Goal: Contribute content: Contribute content

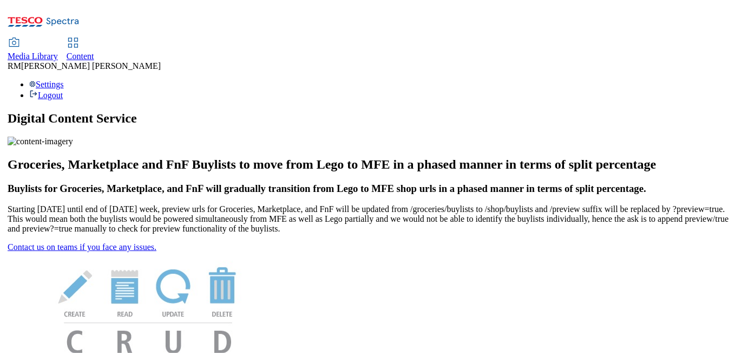
scroll to position [79, 0]
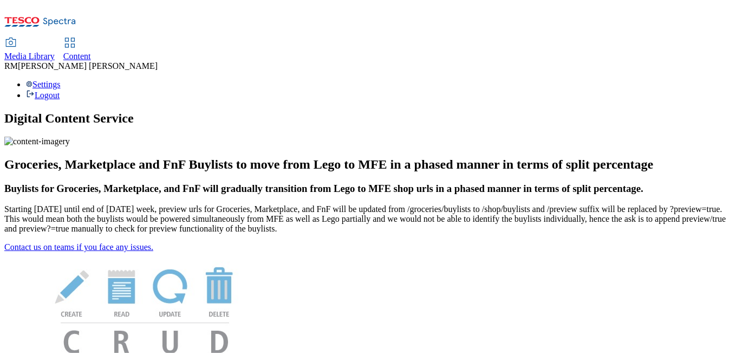
click at [55, 51] on span "Media Library" at bounding box center [29, 55] width 50 height 9
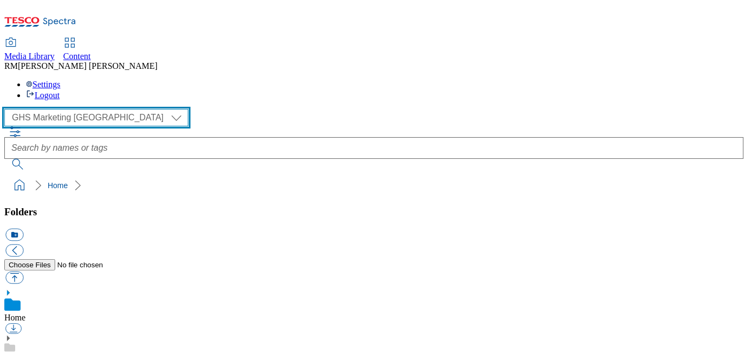
click at [99, 109] on select "GHS Marketing UK iGHS Marketing CE MCA CZ MCA HU MCA SK" at bounding box center [96, 117] width 184 height 17
select select "flare-ighs-ce-mktg"
click at [8, 109] on select "GHS Marketing UK iGHS Marketing CE MCA CZ MCA HU MCA SK" at bounding box center [96, 117] width 184 height 17
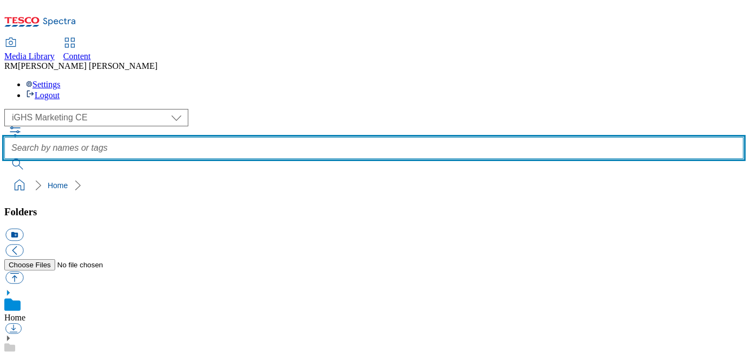
click at [351, 137] on input "text" at bounding box center [374, 148] width 740 height 22
paste input "general-kupon"
type input "general-kupon"
click at [4, 159] on button "submit" at bounding box center [18, 164] width 28 height 11
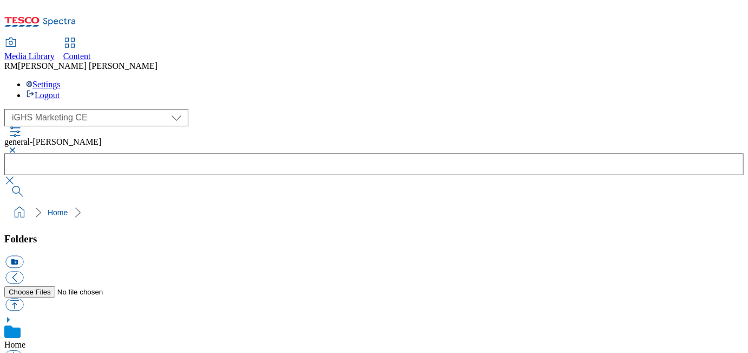
scroll to position [990, 0]
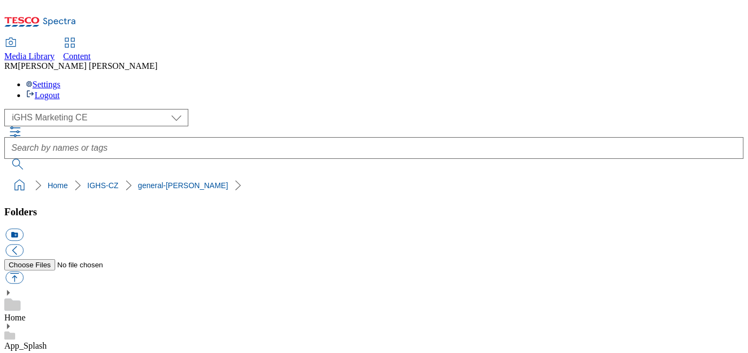
scroll to position [331, 0]
click at [23, 271] on button "button" at bounding box center [14, 277] width 18 height 12
type input "C:\fakepath\TOC_V2_CZ.jpg"
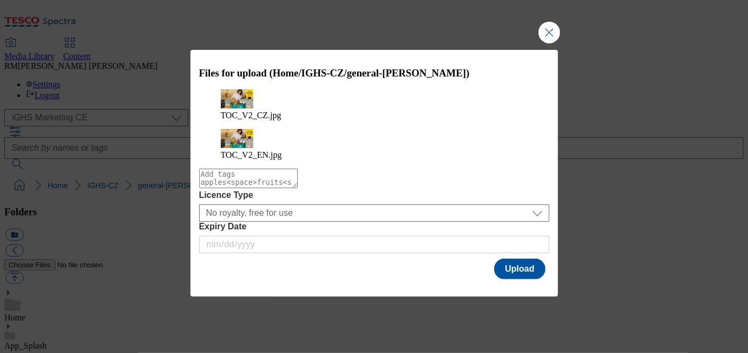
click at [264, 175] on textarea "Modal" at bounding box center [248, 177] width 99 height 19
type textarea "TOC_with_Ping"
click at [515, 258] on button "Upload" at bounding box center [519, 268] width 51 height 21
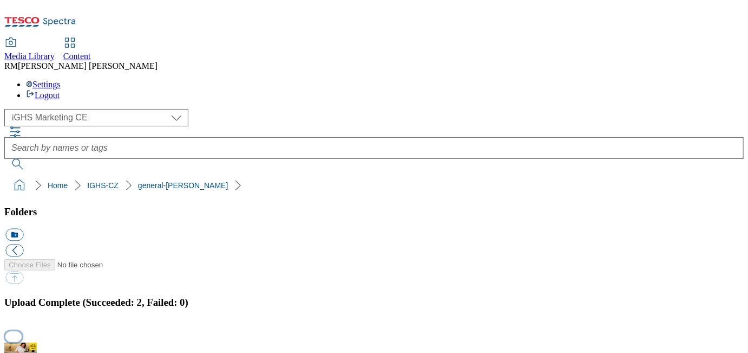
click at [22, 331] on button "button" at bounding box center [13, 336] width 16 height 10
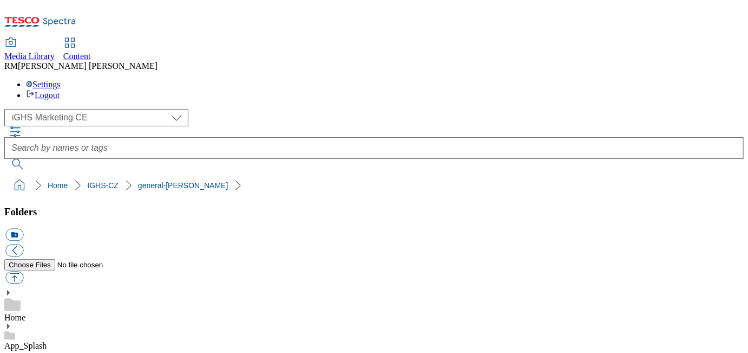
scroll to position [45, 0]
click at [23, 271] on button "button" at bounding box center [14, 277] width 18 height 12
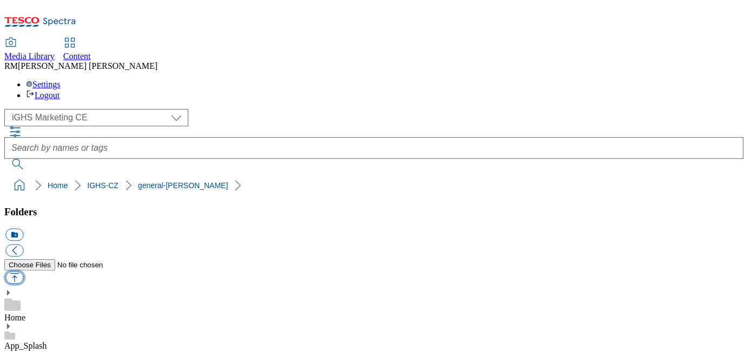
type input "C:\fakepath\TOC_V2_CZ.jpg"
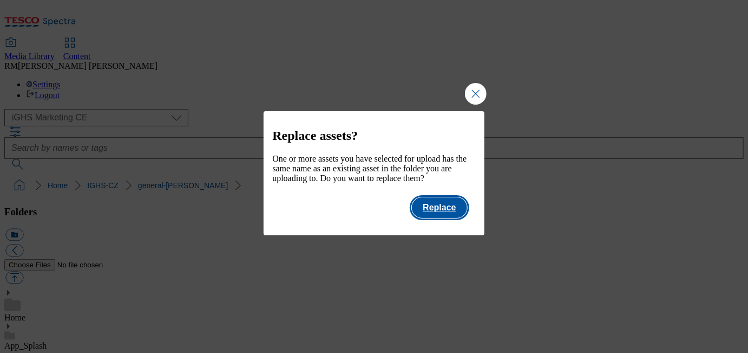
click at [447, 218] on button "Replace" at bounding box center [439, 207] width 55 height 21
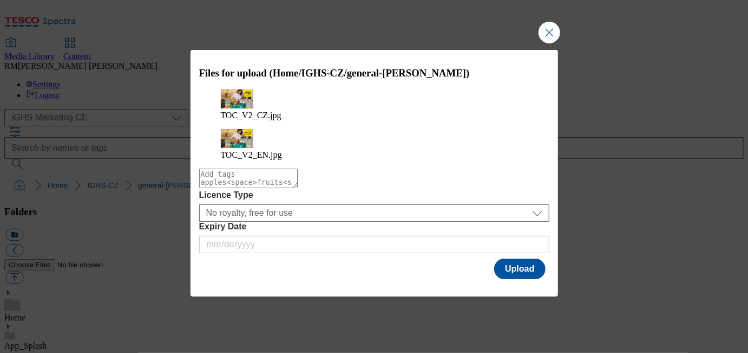
click at [282, 168] on textarea "Modal" at bounding box center [248, 177] width 99 height 19
type textarea "TOC_Images"
click at [526, 258] on button "Upload" at bounding box center [519, 268] width 51 height 21
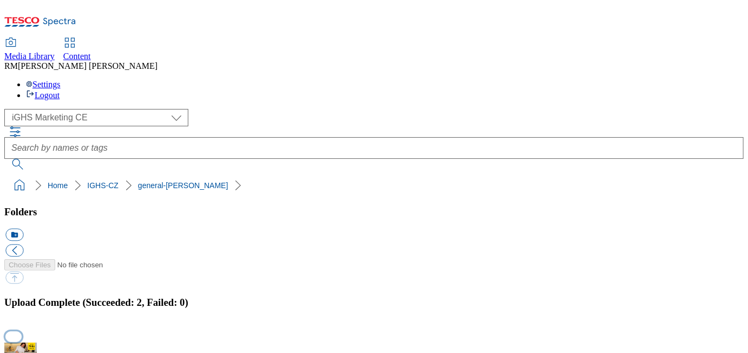
click at [22, 331] on button "button" at bounding box center [13, 336] width 16 height 10
